Goal: Information Seeking & Learning: Learn about a topic

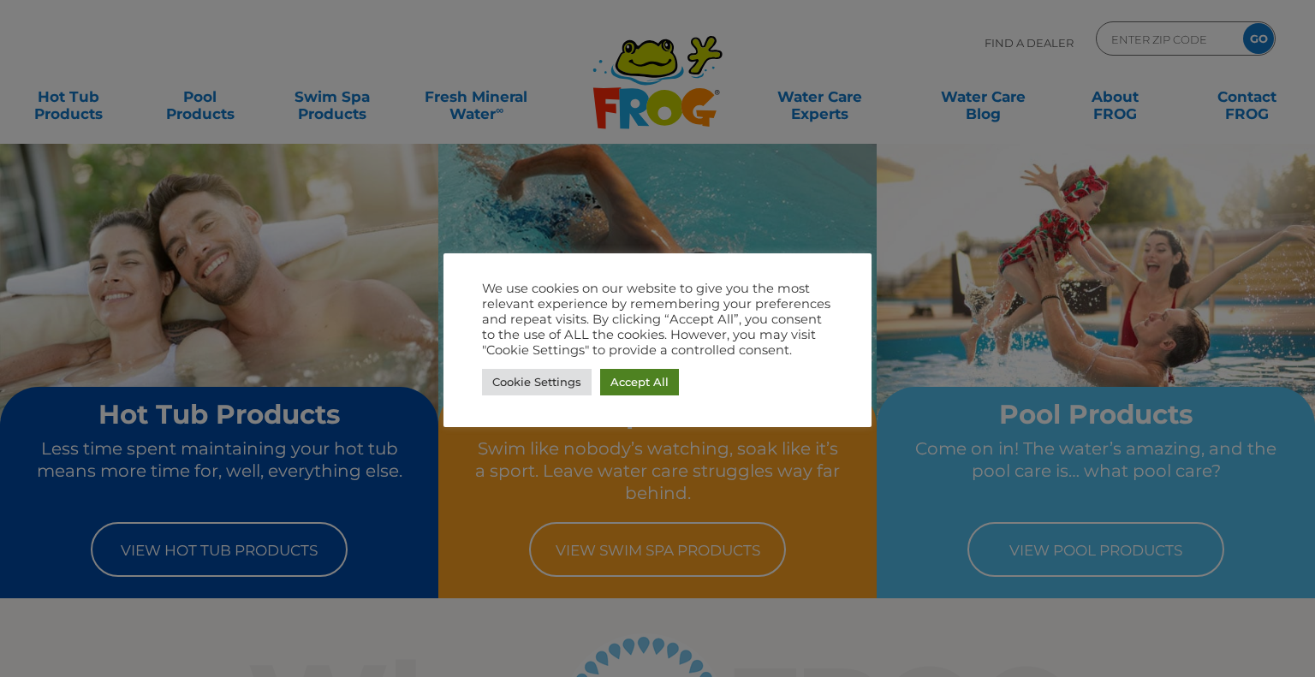
click at [640, 384] on link "Accept All" at bounding box center [639, 382] width 79 height 27
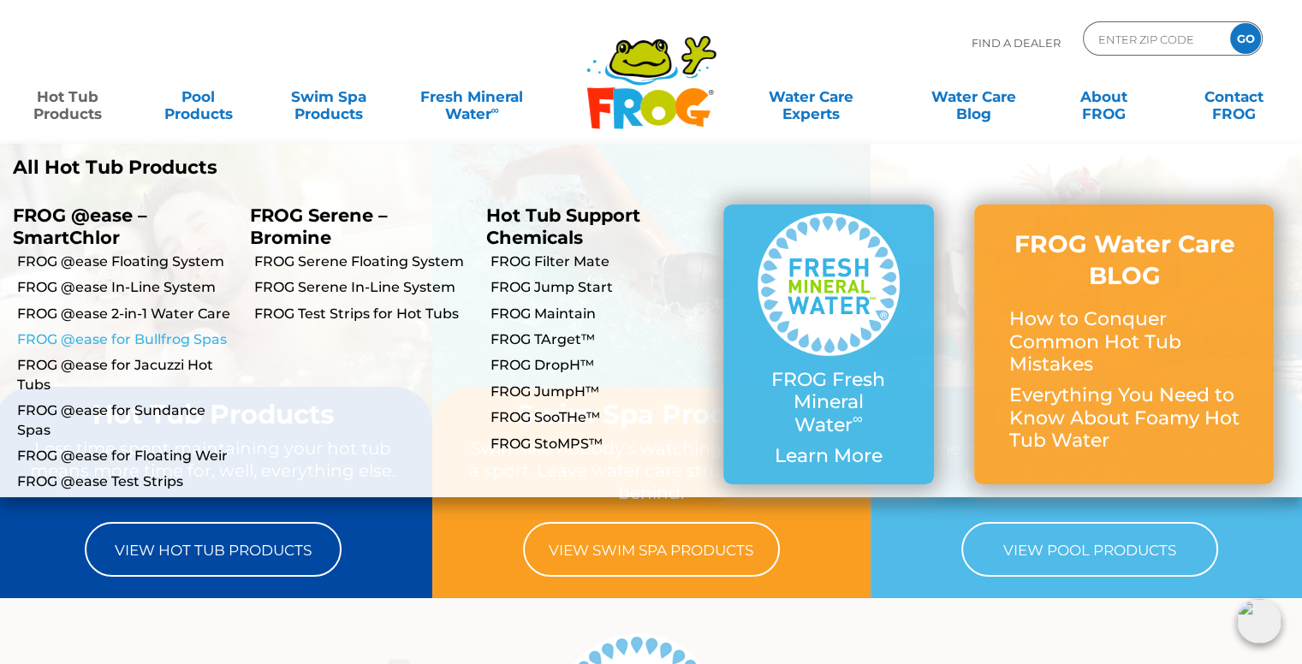
click at [103, 338] on link "FROG @ease for Bullfrog Spas" at bounding box center [127, 339] width 220 height 19
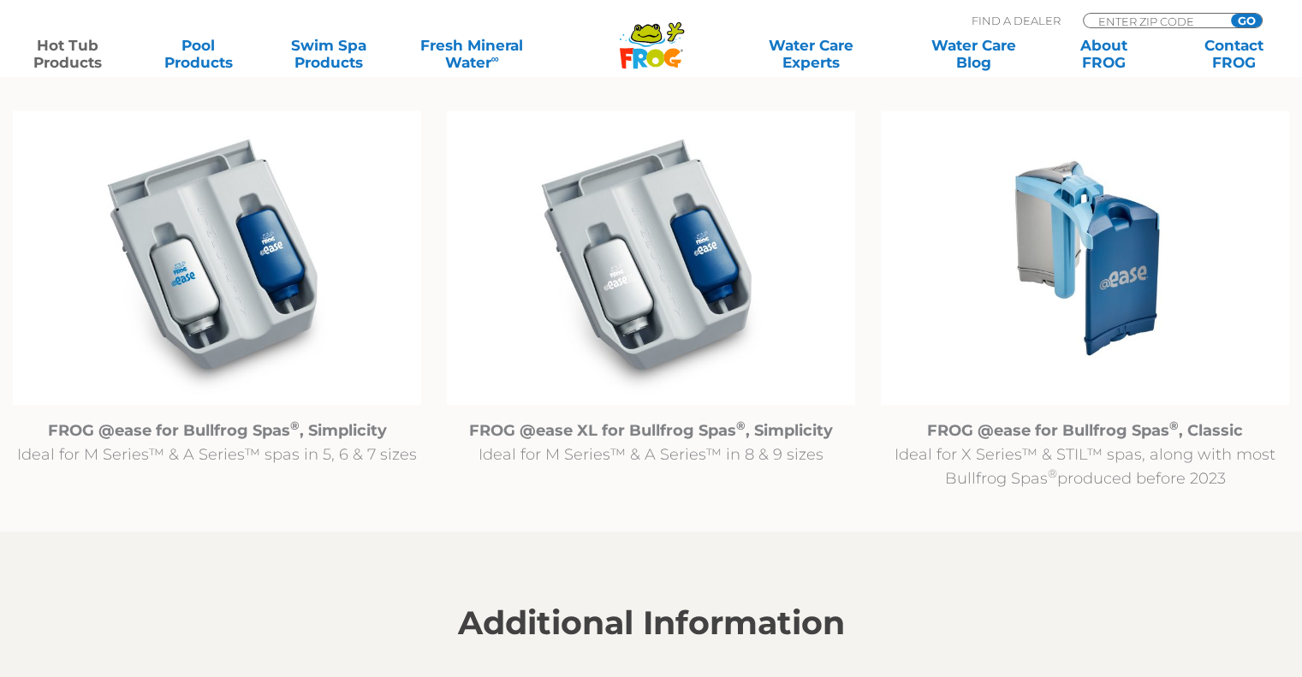
scroll to position [1770, 0]
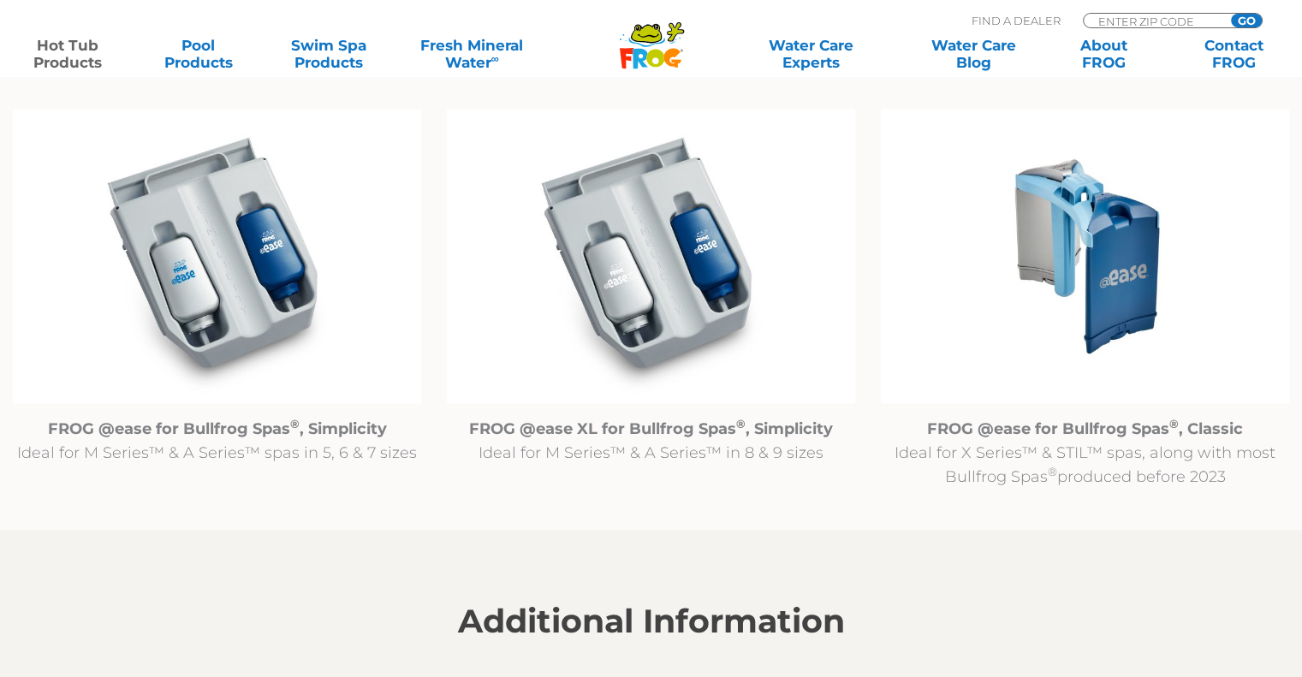
click at [1113, 269] on img at bounding box center [1085, 256] width 408 height 294
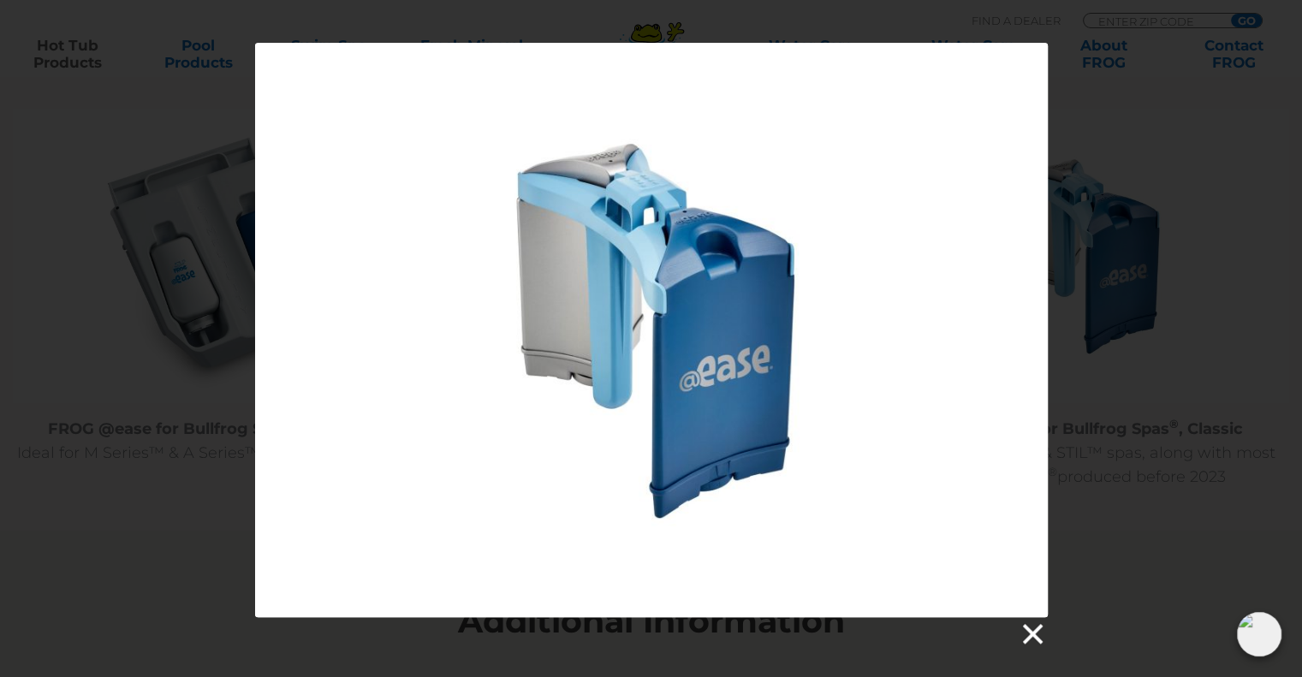
click at [1035, 639] on link at bounding box center [1031, 634] width 26 height 26
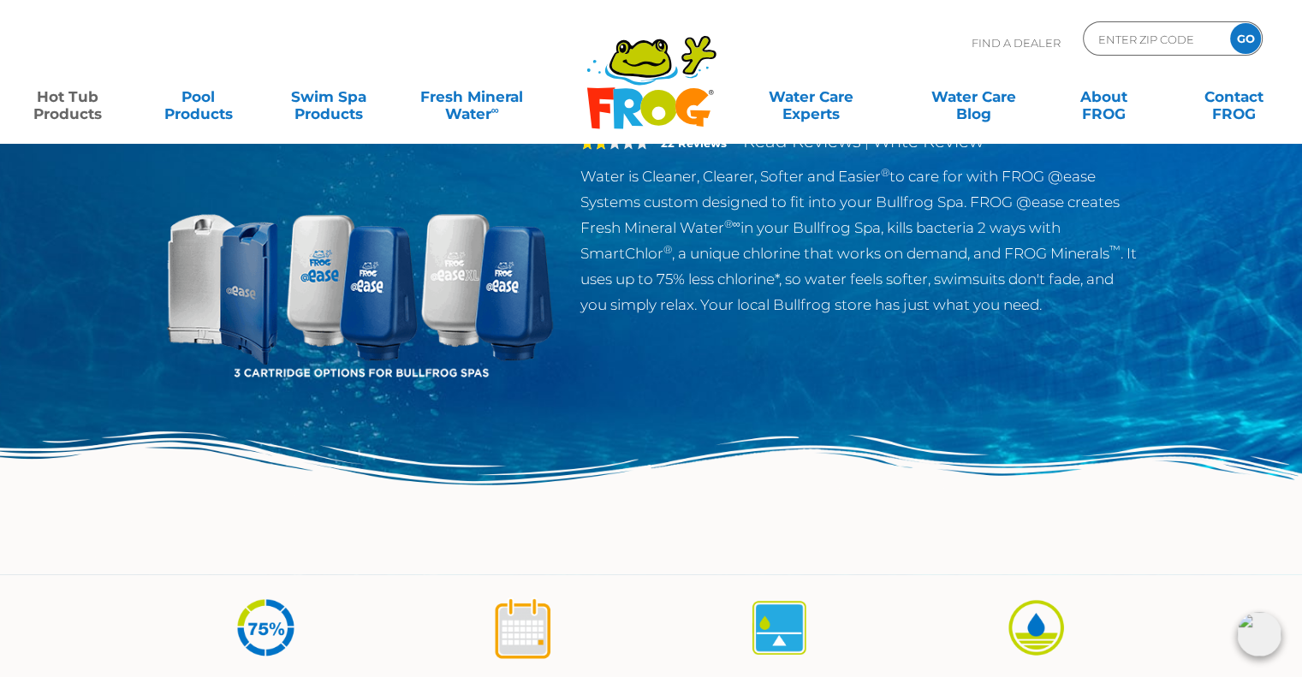
scroll to position [0, 0]
